Goal: Information Seeking & Learning: Learn about a topic

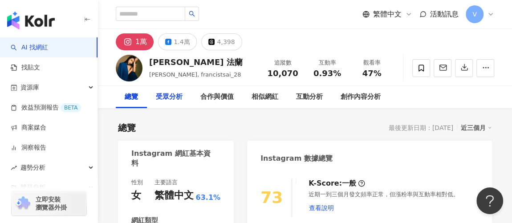
click at [174, 103] on div "受眾分析" at bounding box center [169, 97] width 45 height 22
click at [350, 100] on div "創作內容分析" at bounding box center [361, 97] width 40 height 11
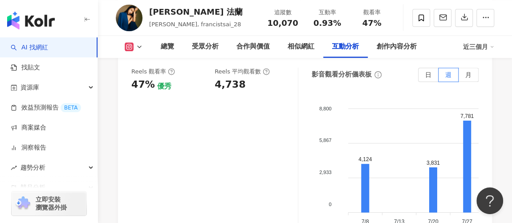
scroll to position [2132, 0]
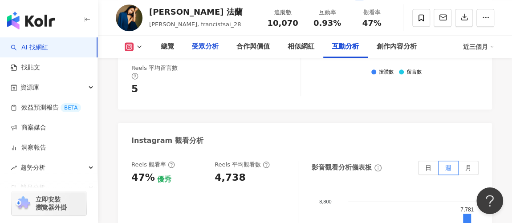
click at [205, 49] on div "受眾分析" at bounding box center [205, 46] width 27 height 11
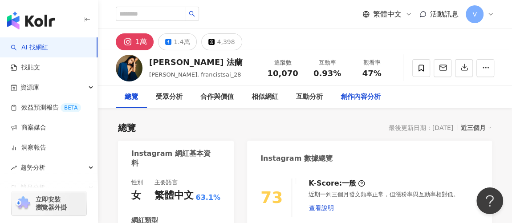
click at [359, 98] on div "創作內容分析" at bounding box center [361, 97] width 40 height 11
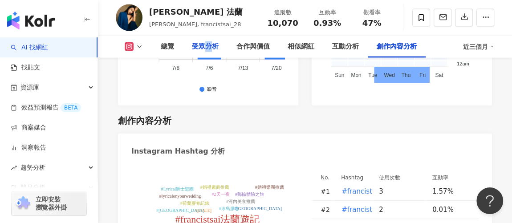
drag, startPoint x: 208, startPoint y: 48, endPoint x: 211, endPoint y: 66, distance: 18.5
click at [209, 48] on div "受眾分析" at bounding box center [205, 46] width 27 height 11
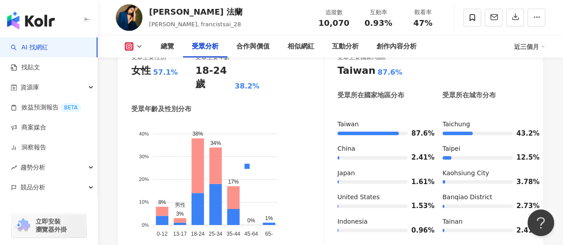
scroll to position [848, 0]
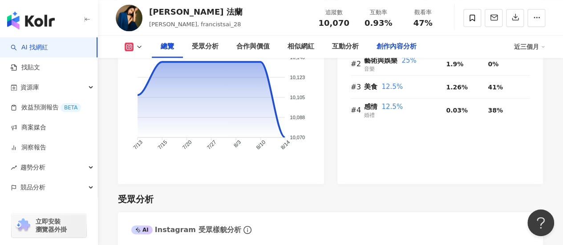
click at [388, 48] on div "創作內容分析" at bounding box center [397, 46] width 40 height 11
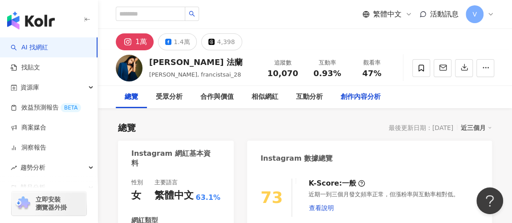
click at [353, 100] on div "創作內容分析" at bounding box center [361, 97] width 40 height 11
